Goal: Information Seeking & Learning: Learn about a topic

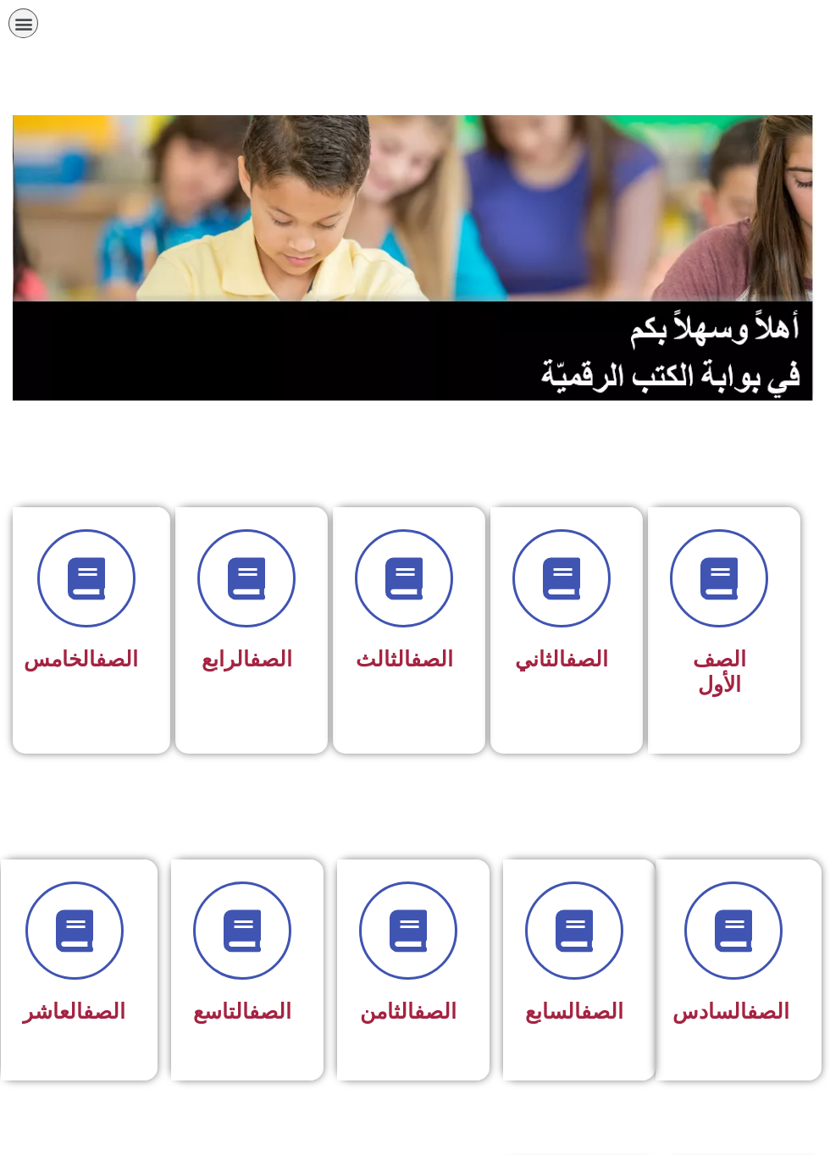
click at [254, 955] on span at bounding box center [242, 931] width 98 height 98
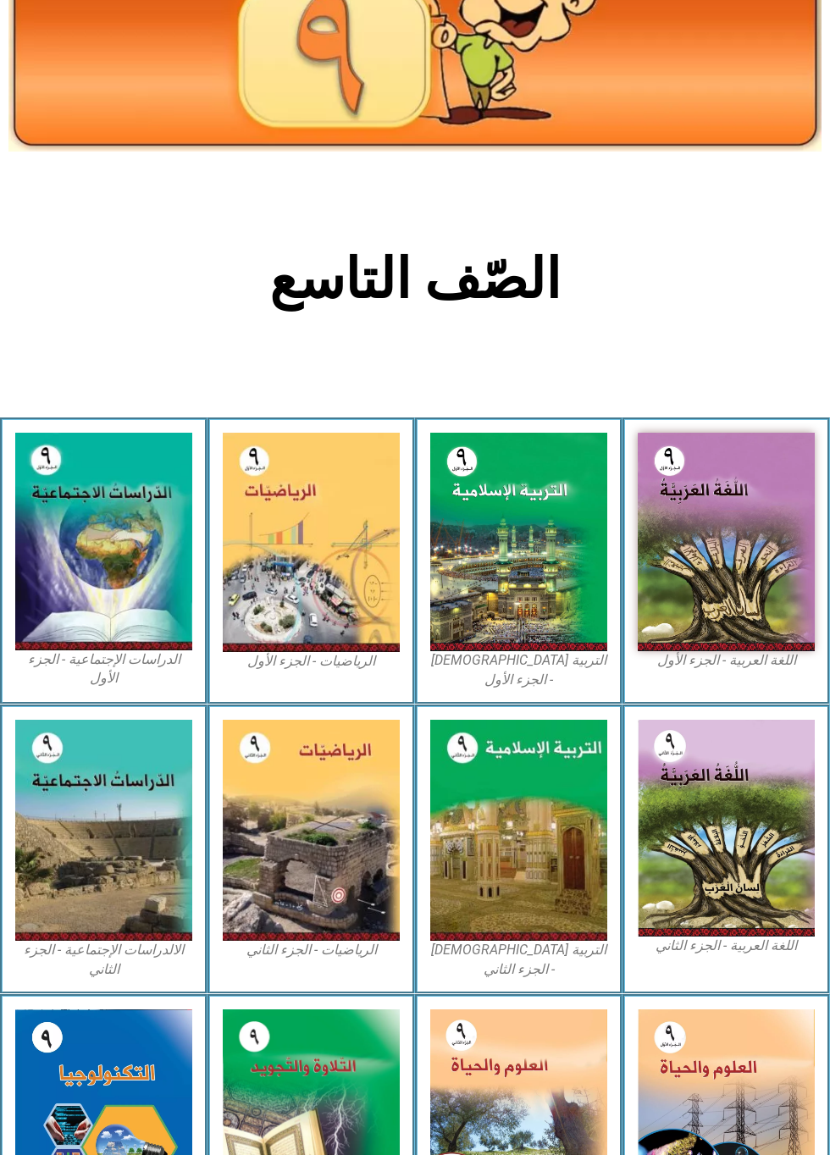
scroll to position [211, 0]
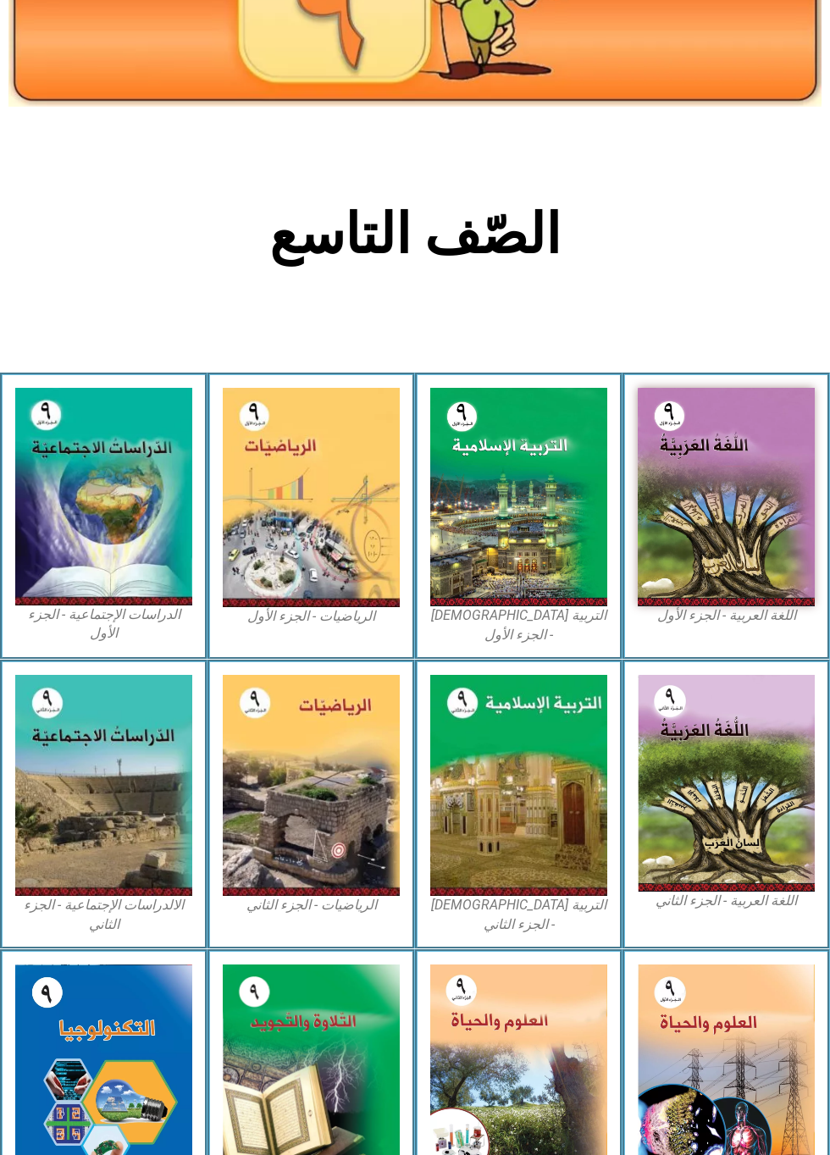
click at [712, 1058] on img at bounding box center [726, 1074] width 177 height 218
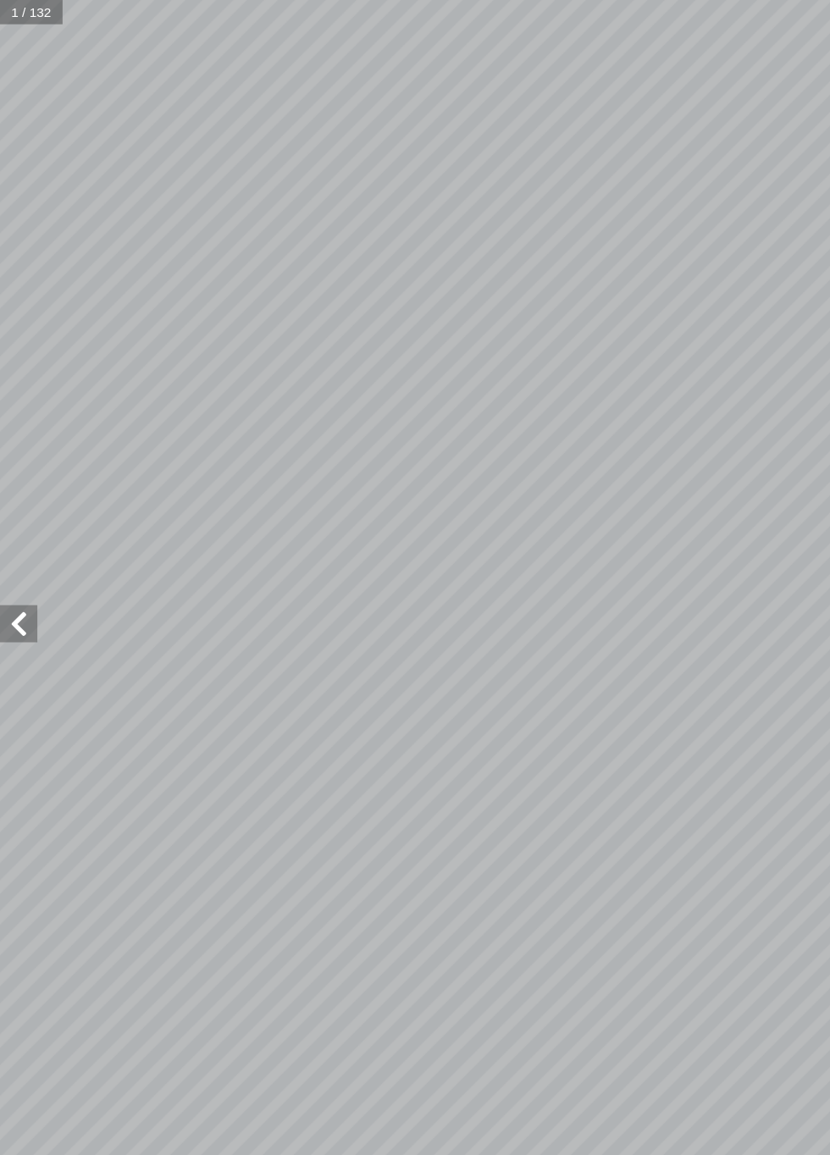
click at [5, 552] on span at bounding box center [17, 566] width 34 height 34
click at [17, 572] on span at bounding box center [17, 566] width 34 height 34
click at [5, 561] on span at bounding box center [17, 566] width 34 height 34
click at [0, 577] on span at bounding box center [17, 566] width 34 height 34
click at [0, 557] on span at bounding box center [17, 566] width 34 height 34
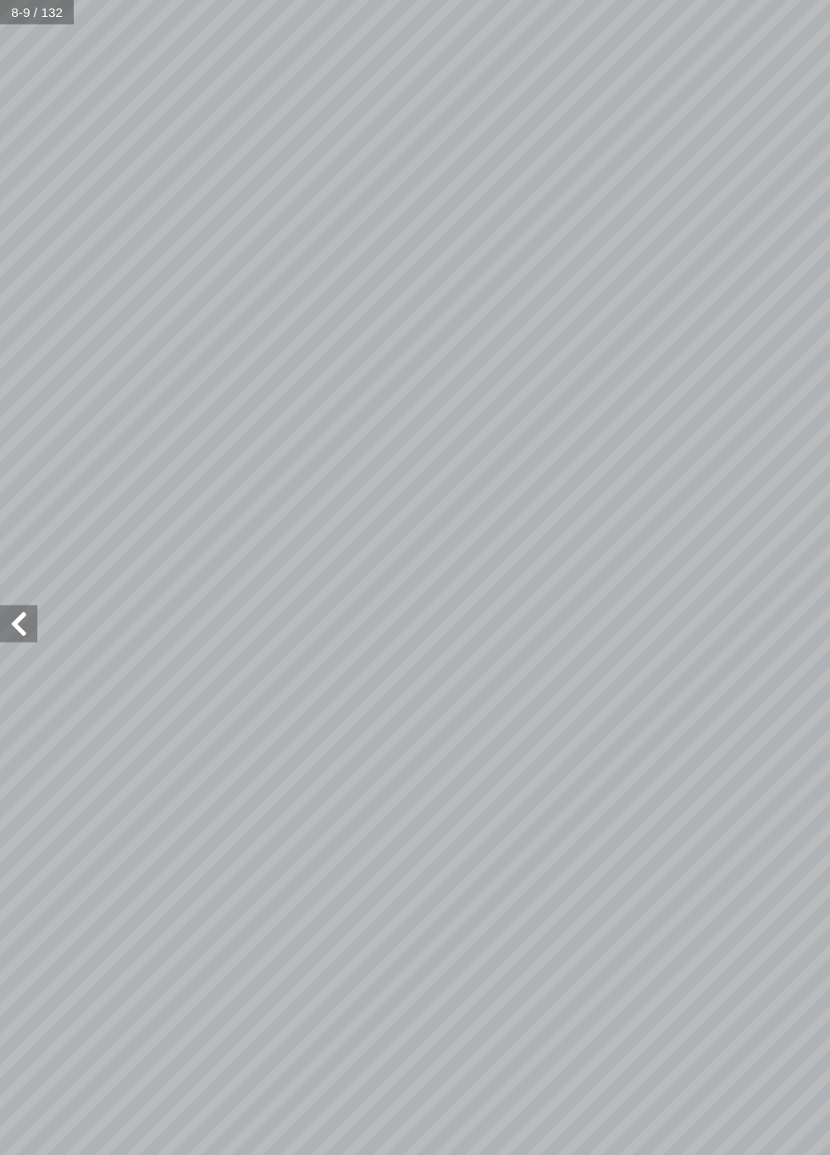
click at [17, 561] on span at bounding box center [17, 566] width 34 height 34
click at [1, 567] on span at bounding box center [17, 566] width 34 height 34
click at [0, 564] on span at bounding box center [17, 566] width 34 height 34
click at [0, 557] on span at bounding box center [17, 566] width 34 height 34
